Goal: Information Seeking & Learning: Learn about a topic

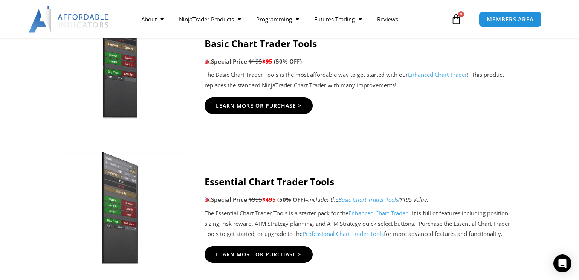
scroll to position [490, 0]
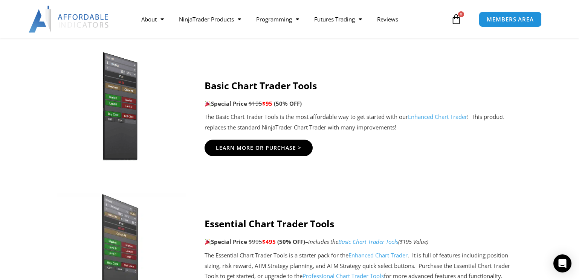
click at [438, 116] on link "Enhanced Chart Trader" at bounding box center [437, 117] width 59 height 8
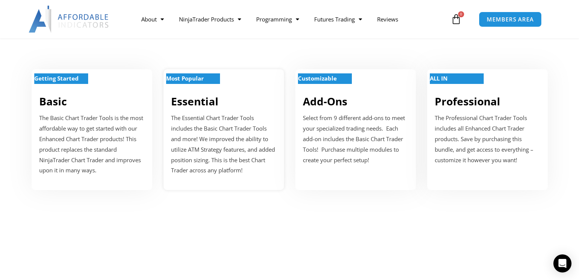
click at [190, 78] on strong "Most Popular" at bounding box center [185, 79] width 38 height 8
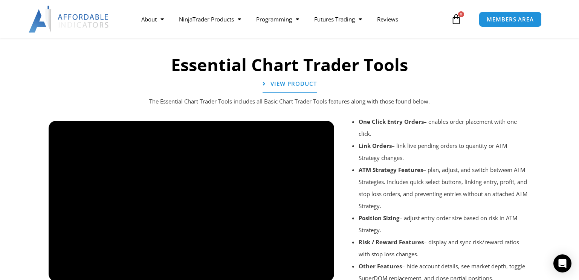
scroll to position [826, 0]
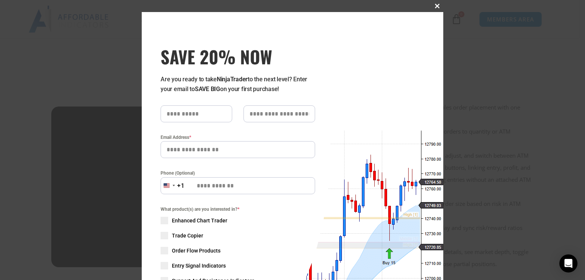
click at [434, 6] on span at bounding box center [437, 6] width 12 height 5
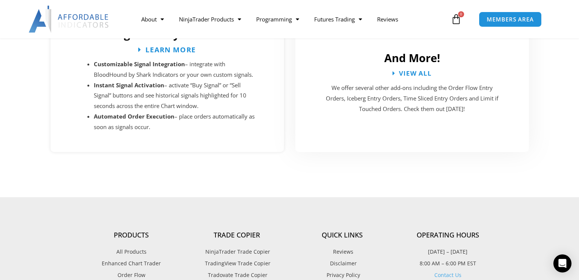
scroll to position [1429, 0]
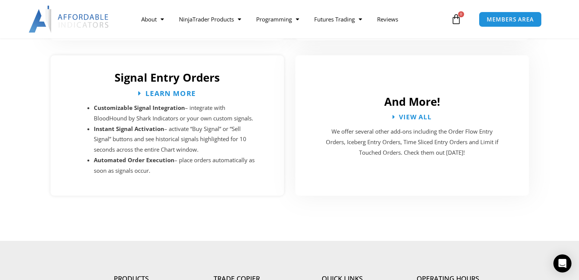
click at [157, 90] on span "Learn More" at bounding box center [170, 93] width 50 height 7
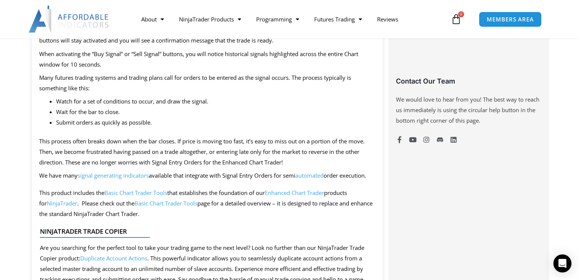
scroll to position [565, 0]
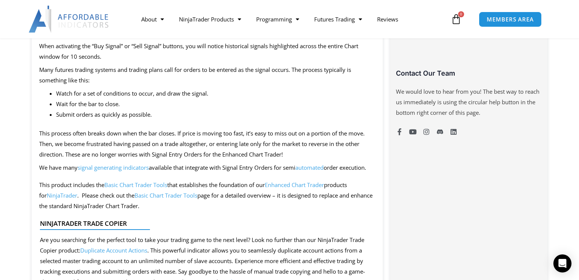
click at [113, 169] on span "signal generating indicators" at bounding box center [113, 168] width 71 height 8
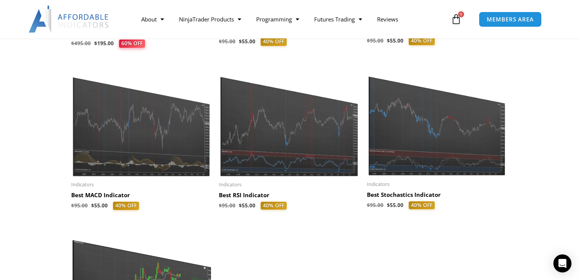
scroll to position [339, 0]
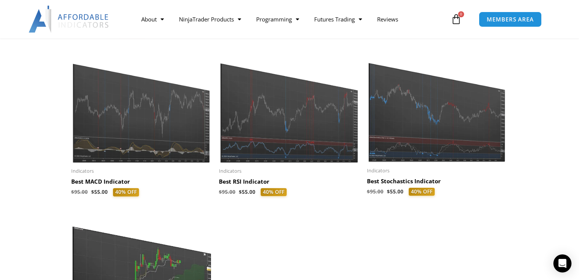
click at [416, 120] on img at bounding box center [437, 107] width 141 height 112
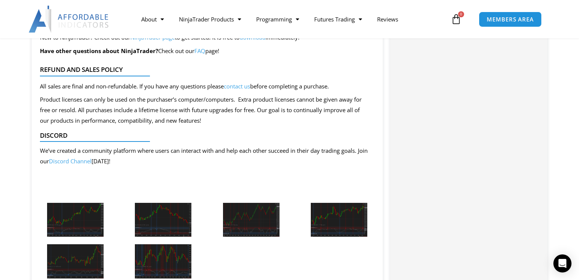
scroll to position [942, 0]
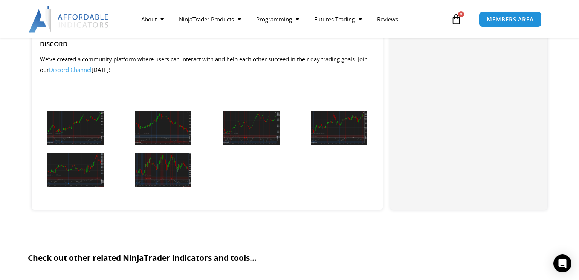
click at [69, 129] on img at bounding box center [75, 129] width 57 height 34
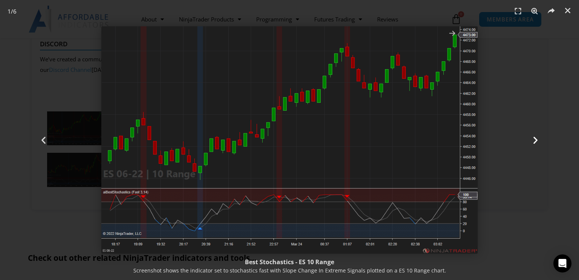
click at [536, 140] on icon "Next slide" at bounding box center [535, 140] width 9 height 9
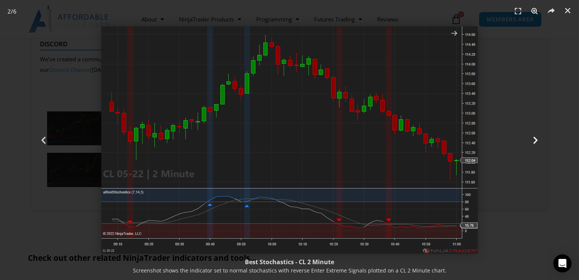
click at [538, 139] on icon "Next slide" at bounding box center [535, 140] width 9 height 9
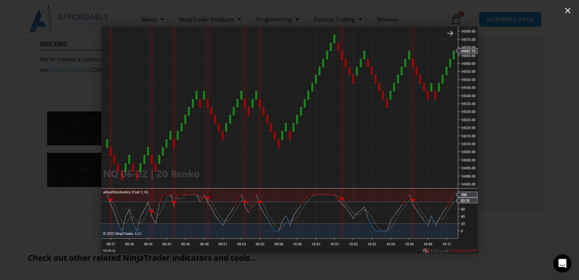
click at [538, 139] on icon "Next slide" at bounding box center [535, 140] width 9 height 9
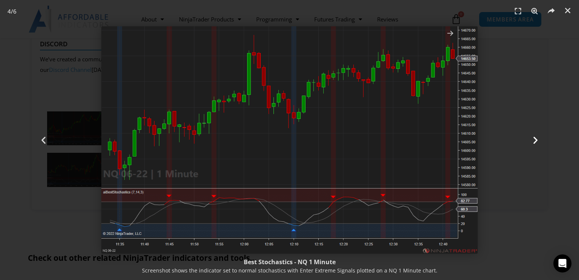
click at [538, 141] on icon "Next slide" at bounding box center [535, 140] width 9 height 9
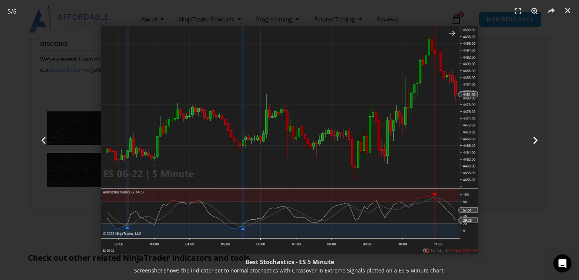
click at [537, 141] on icon "Next slide" at bounding box center [535, 140] width 9 height 9
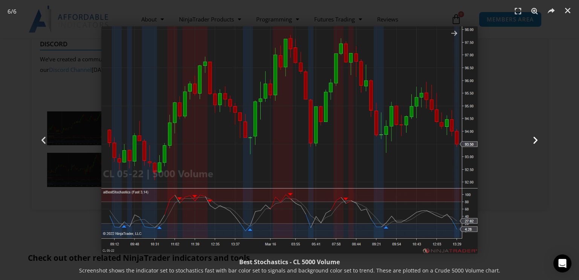
click at [535, 141] on icon "Next slide" at bounding box center [535, 140] width 9 height 9
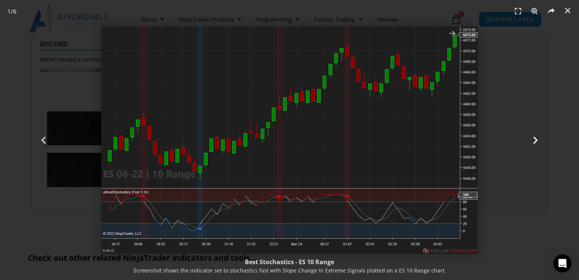
click at [536, 139] on icon "Next slide" at bounding box center [535, 140] width 9 height 9
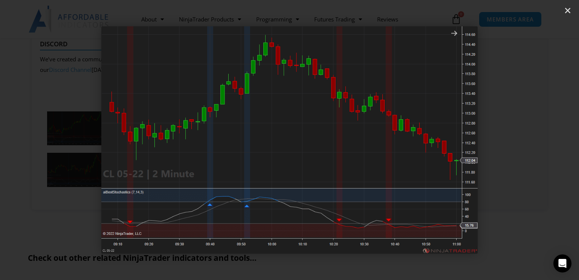
click at [536, 139] on icon "Next slide" at bounding box center [535, 140] width 9 height 9
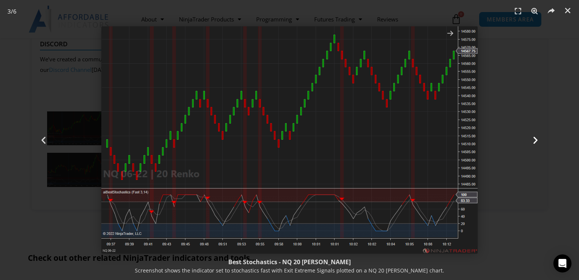
click at [537, 140] on icon "Next slide" at bounding box center [535, 140] width 9 height 9
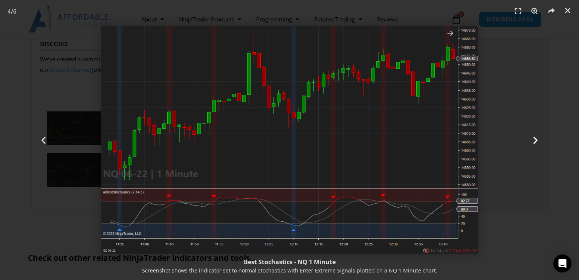
click at [537, 140] on icon "Next slide" at bounding box center [535, 140] width 9 height 9
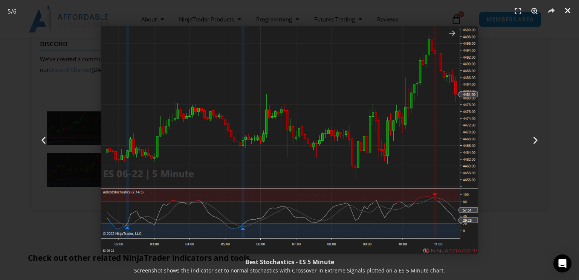
click at [569, 6] on link "Close (Esc)" at bounding box center [567, 10] width 11 height 11
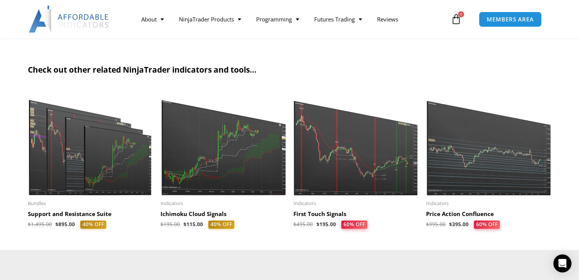
scroll to position [1017, 0]
